Goal: Task Accomplishment & Management: Manage account settings

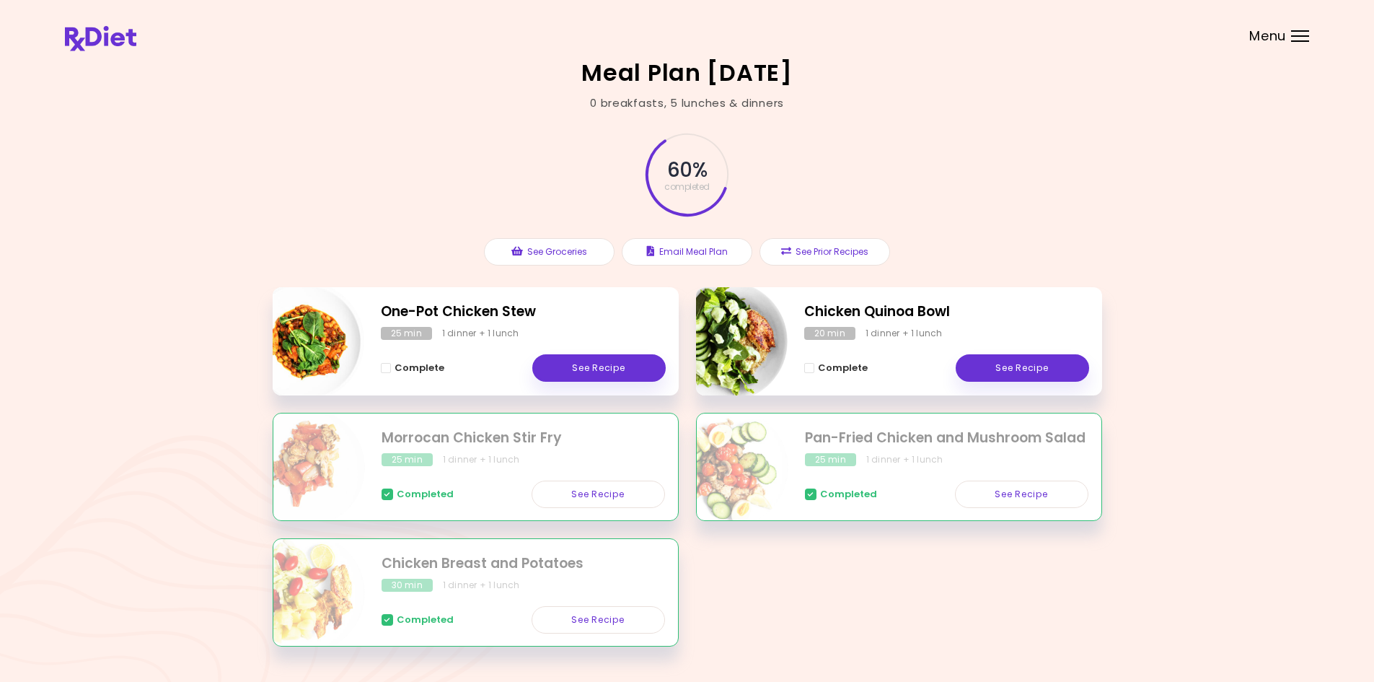
click at [1140, 52] on header at bounding box center [687, 29] width 1374 height 58
click at [1292, 35] on div "Menu" at bounding box center [1300, 36] width 18 height 12
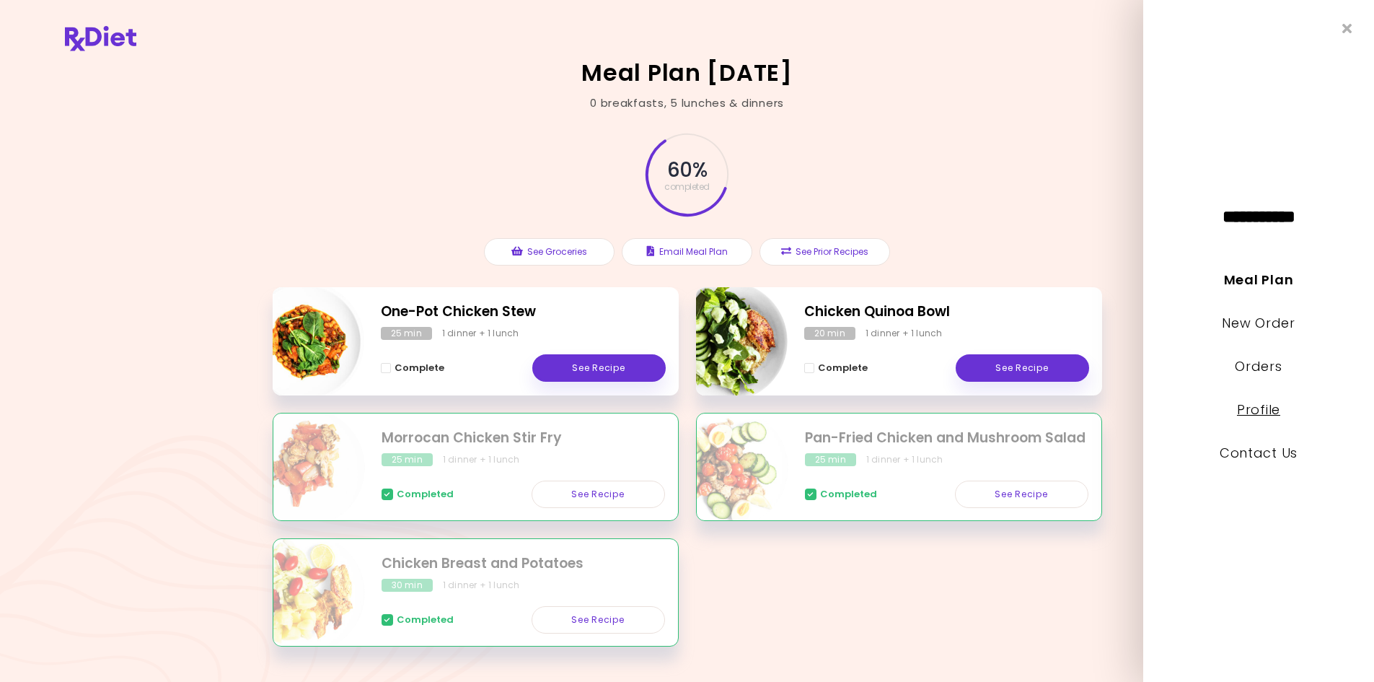
click at [1256, 408] on link "Profile" at bounding box center [1258, 409] width 43 height 18
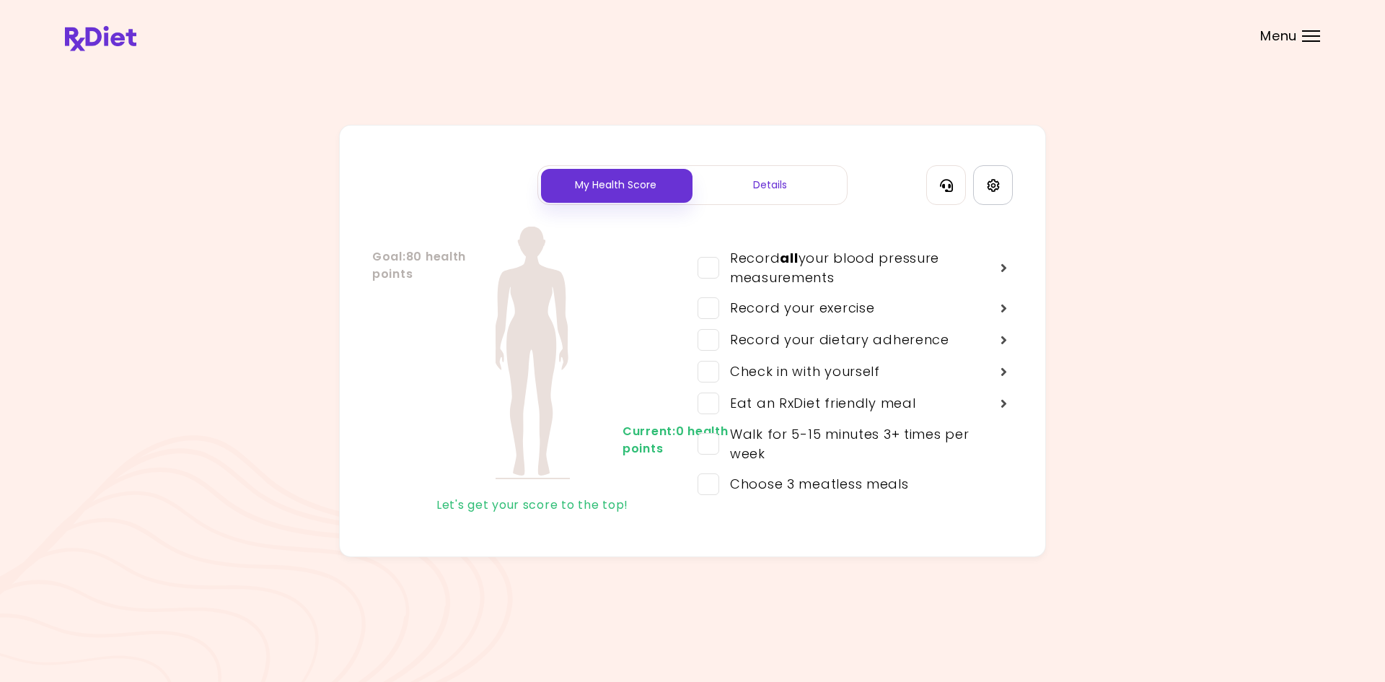
click at [989, 196] on link "Settings" at bounding box center [993, 185] width 40 height 40
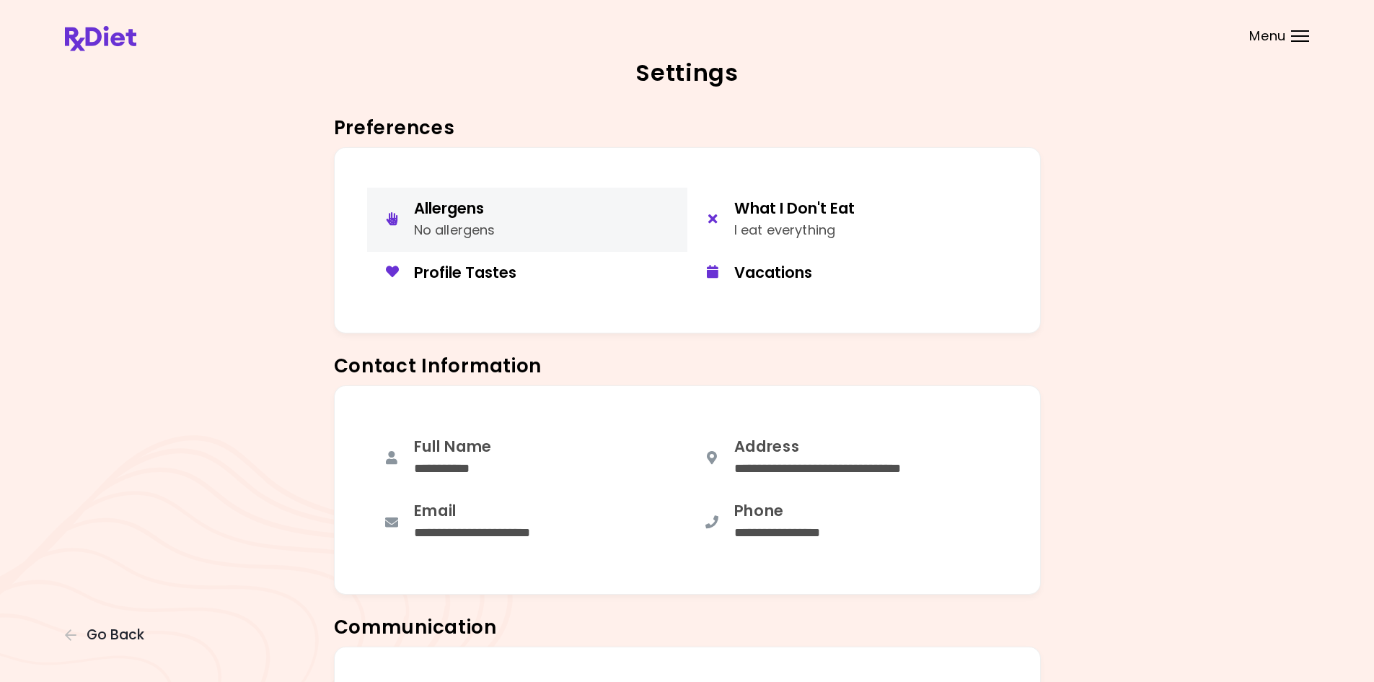
click at [485, 233] on div "No allergens" at bounding box center [454, 230] width 81 height 21
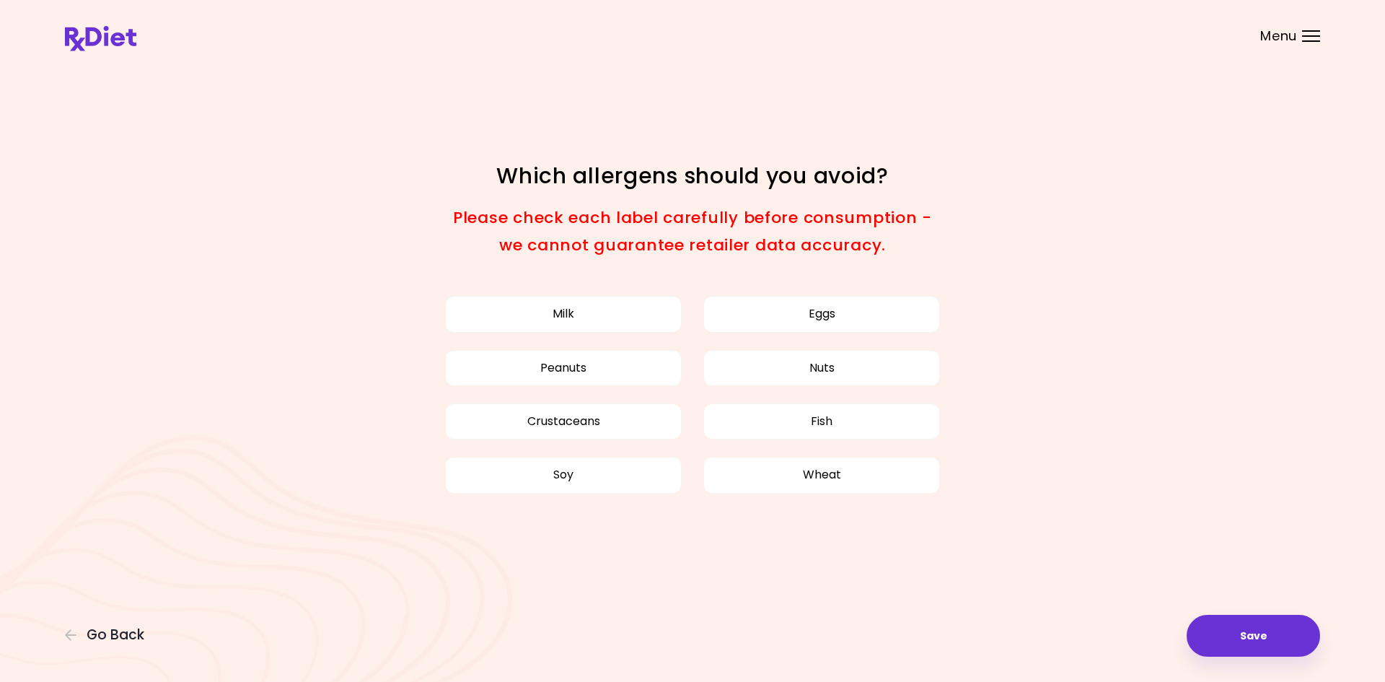
click at [1268, 658] on div "Focusable invisible element Which allergens should you avoid? Please check each…" at bounding box center [692, 341] width 1385 height 682
click at [1261, 633] on button "Save" at bounding box center [1252, 635] width 133 height 42
